Goal: Information Seeking & Learning: Learn about a topic

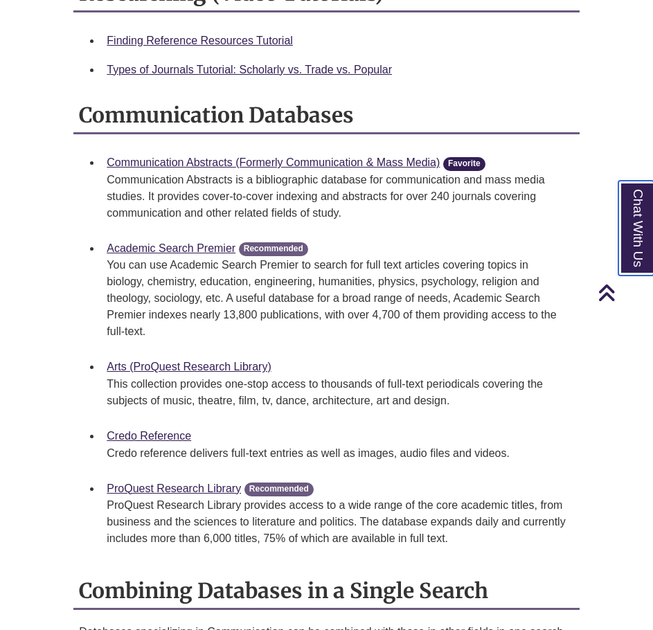
scroll to position [900, 0]
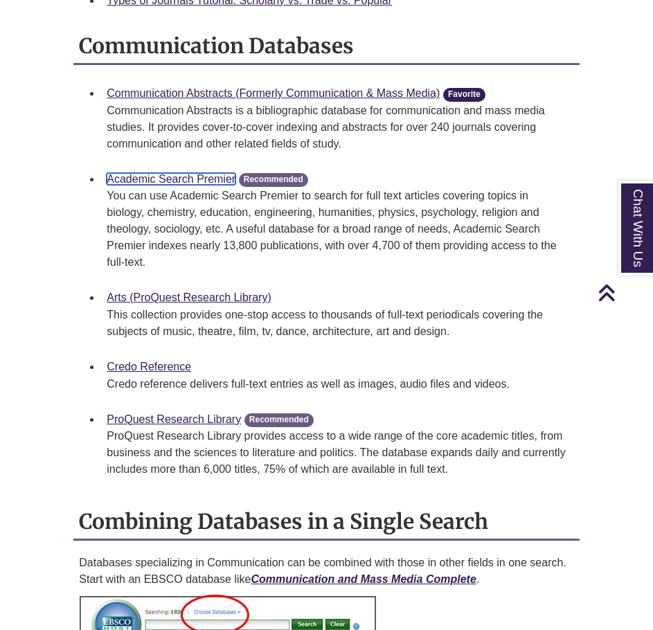
click at [219, 182] on link "Academic Search Premier" at bounding box center [171, 179] width 129 height 12
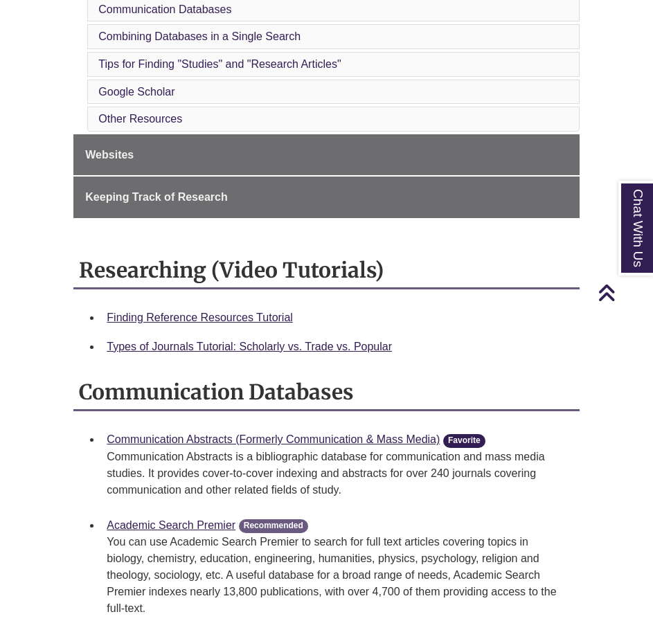
scroll to position [0, 0]
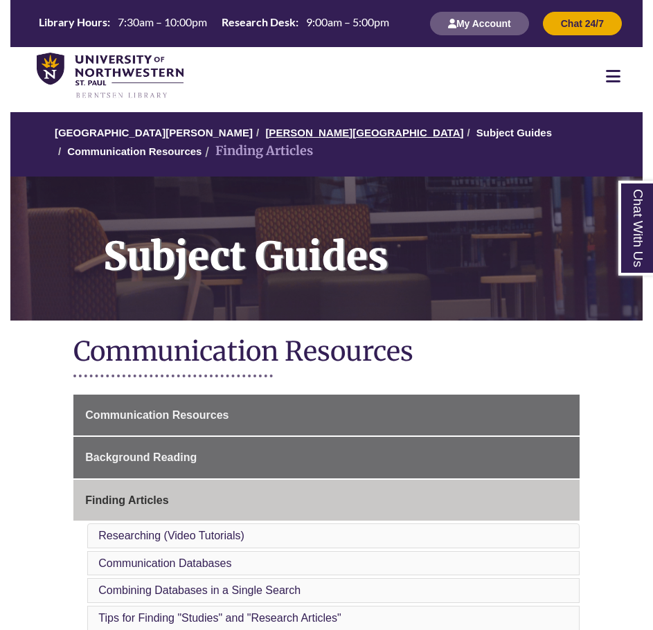
click at [283, 125] on ol "[GEOGRAPHIC_DATA][PERSON_NAME] Library Subject Guides Communication Resources F…" at bounding box center [326, 144] width 632 height 64
click at [283, 133] on link "[PERSON_NAME][GEOGRAPHIC_DATA]" at bounding box center [364, 133] width 198 height 12
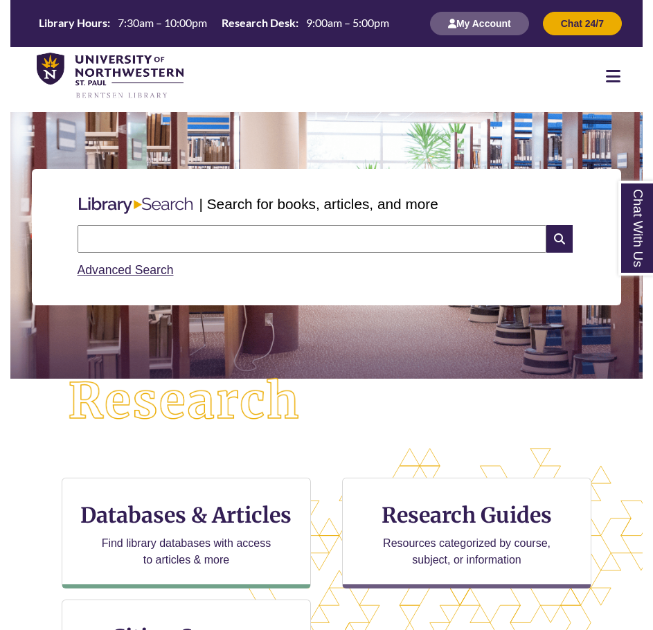
click at [267, 229] on input "text" at bounding box center [312, 239] width 469 height 28
type input "**********"
